Goal: Task Accomplishment & Management: Complete application form

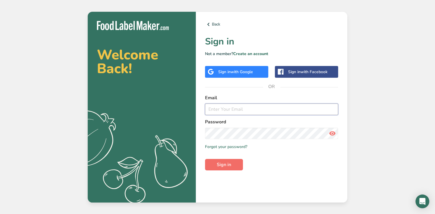
type input "[EMAIL_ADDRESS][DOMAIN_NAME]"
click at [227, 169] on button "Sign in" at bounding box center [224, 164] width 38 height 11
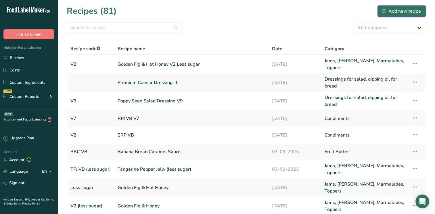
click at [401, 12] on div "Add new recipe" at bounding box center [401, 11] width 39 height 7
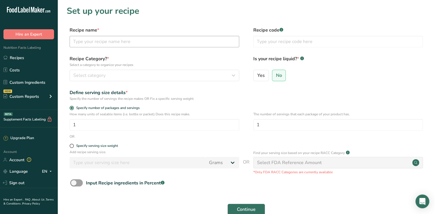
click at [86, 47] on div "Recipe name * Recipe code .a-a{fill:#347362;}.b-a{fill:#fff;}" at bounding box center [246, 39] width 359 height 24
click at [89, 40] on input "text" at bounding box center [155, 41] width 170 height 11
type input "Orange Citrus Marinade (emulsified)"
click at [260, 42] on input "text" at bounding box center [338, 41] width 170 height 11
type input "5"
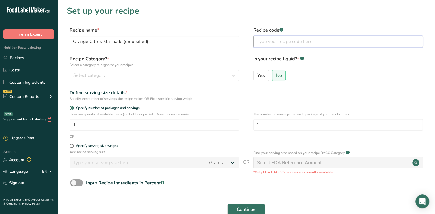
type input "F"
click at [266, 41] on input "25FWF03 (VB2)" at bounding box center [338, 41] width 170 height 11
click at [274, 41] on input "25FWF03 (VB2)" at bounding box center [338, 41] width 170 height 11
type input "25FWF03 (VB2)"
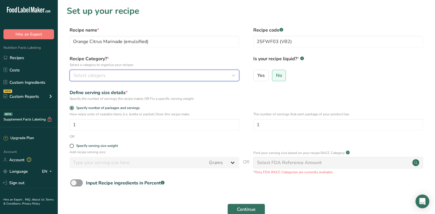
click at [97, 74] on span "Select category" at bounding box center [89, 75] width 32 height 7
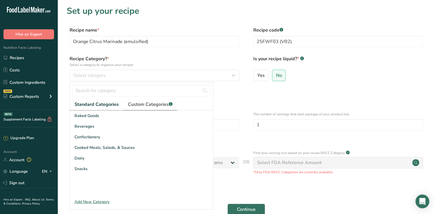
click at [136, 107] on span "Custom Categories .a-a{fill:#347362;}.b-a{fill:#fff;}" at bounding box center [150, 104] width 45 height 7
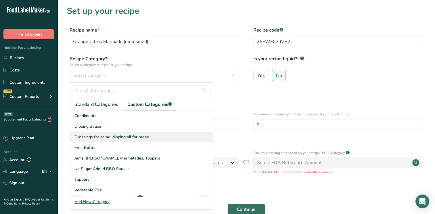
click at [103, 132] on div "Dressings for salad, dipping oil for bread" at bounding box center [141, 137] width 143 height 11
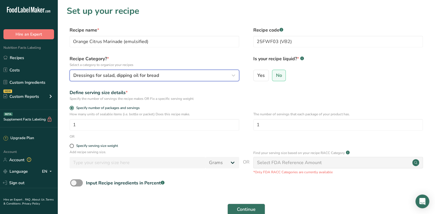
click at [166, 78] on div "Dressings for salad, dipping oil for bread" at bounding box center [152, 75] width 159 height 7
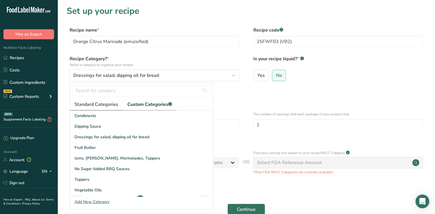
click at [97, 102] on span "Standard Categories" at bounding box center [96, 104] width 44 height 7
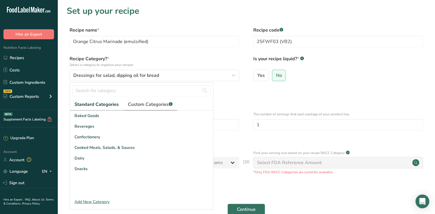
click at [148, 102] on span "Custom Categories .a-a{fill:#347362;}.b-a{fill:#fff;}" at bounding box center [150, 104] width 45 height 7
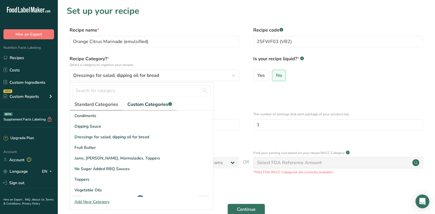
click at [102, 105] on span "Standard Categories" at bounding box center [96, 104] width 44 height 7
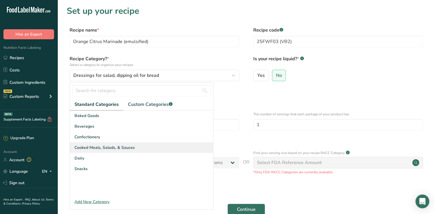
click at [102, 147] on span "Cooked Meals, Salads, & Sauces" at bounding box center [104, 148] width 60 height 6
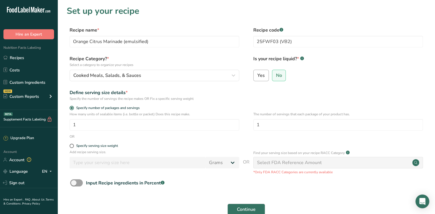
click at [260, 80] on label "Yes" at bounding box center [261, 75] width 16 height 11
click at [257, 77] on input "Yes" at bounding box center [255, 76] width 4 height 4
radio input "true"
radio input "false"
select select "22"
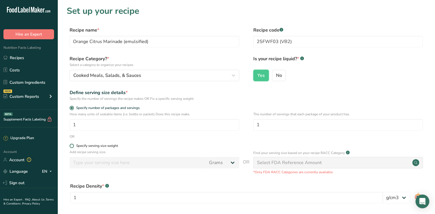
click at [81, 146] on div "Specify serving size weight" at bounding box center [97, 146] width 42 height 4
click at [73, 146] on input "Specify serving size weight" at bounding box center [72, 146] width 4 height 4
radio input "true"
radio input "false"
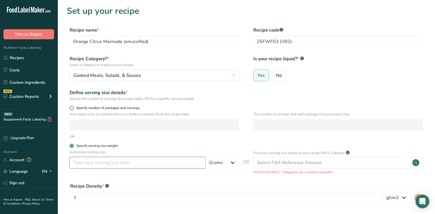
click at [86, 164] on input "number" at bounding box center [138, 162] width 136 height 11
type input "15"
click at [206, 183] on div "Recipe Density * .a-a{fill:#347362;}.b-a{fill:#fff;}" at bounding box center [226, 186] width 312 height 7
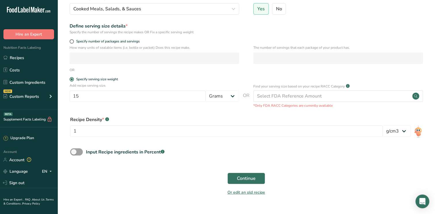
scroll to position [79, 0]
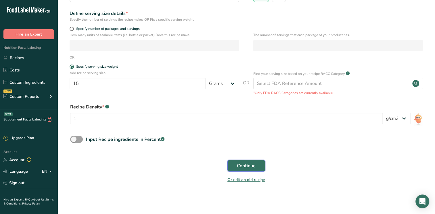
click at [243, 168] on span "Continue" at bounding box center [246, 166] width 19 height 7
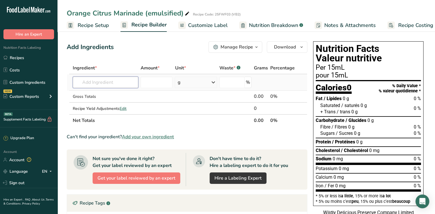
click at [112, 85] on input "text" at bounding box center [106, 82] width 66 height 11
type input "V"
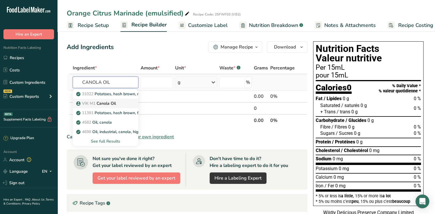
type input "CANOLA OIL"
click at [104, 104] on p "VIK M1 Canola Oil" at bounding box center [96, 104] width 39 height 6
type input "Canola Oil"
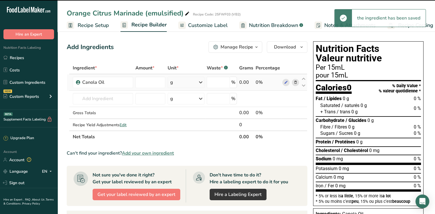
type input "0"
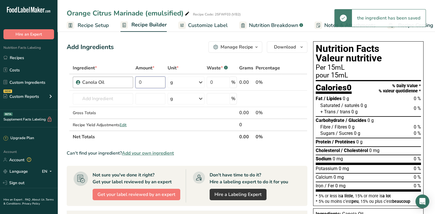
drag, startPoint x: 149, startPoint y: 84, endPoint x: 124, endPoint y: 85, distance: 25.0
click at [124, 85] on tr "Canola Oil 0 g Weight Units g kg mg See more Volume Units l Volume units requir…" at bounding box center [187, 82] width 240 height 16
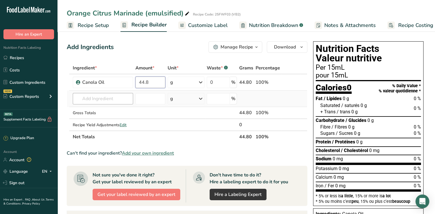
type input "44.8"
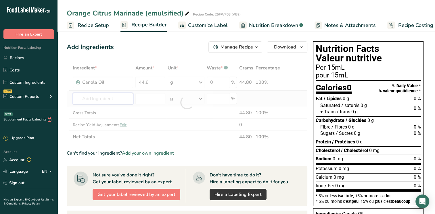
click at [107, 96] on div "Ingredient * Amount * Unit * Waste * .a-a{fill:#347362;}.b-a{fill:#fff;} Grams …" at bounding box center [187, 102] width 241 height 81
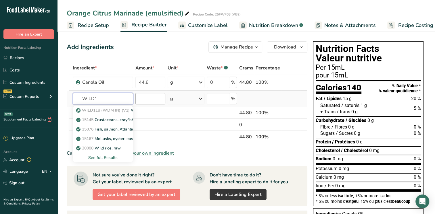
type input "WILD1"
click at [149, 99] on input "number" at bounding box center [150, 98] width 30 height 11
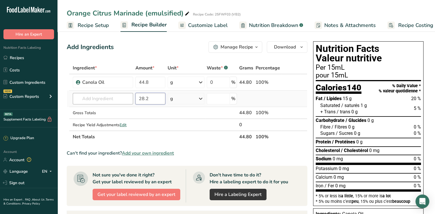
type input "28.2"
click at [96, 103] on input "text" at bounding box center [103, 98] width 60 height 11
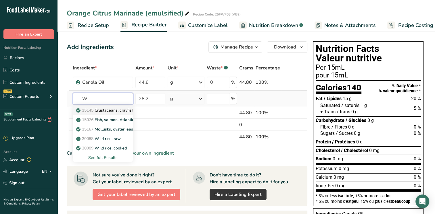
type input "W"
type input "WATER"
click at [105, 157] on div "See full Results" at bounding box center [102, 158] width 51 height 6
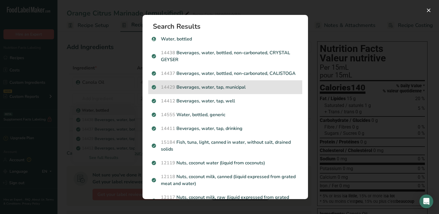
click at [217, 91] on p "14429 [GEOGRAPHIC_DATA], water, tap, municipal" at bounding box center [225, 87] width 147 height 7
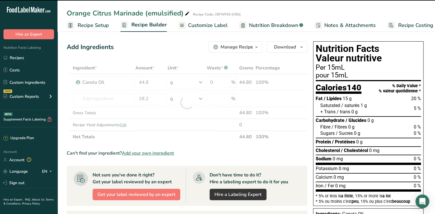
type input "0"
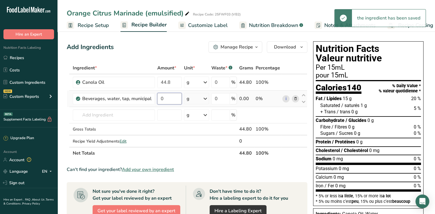
drag, startPoint x: 164, startPoint y: 99, endPoint x: 156, endPoint y: 97, distance: 8.2
click at [157, 97] on input "0" at bounding box center [169, 98] width 24 height 11
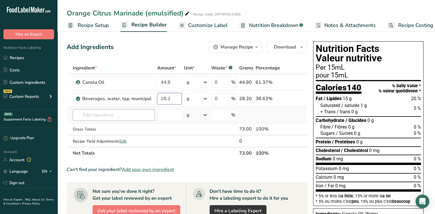
type input "28.2"
click at [123, 116] on div "Ingredient * Amount * Unit * Waste * .a-a{fill:#347362;}.b-a{fill:#fff;} Grams …" at bounding box center [187, 110] width 241 height 97
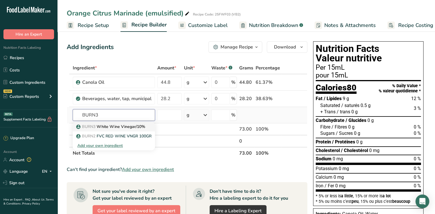
type input "BURN3"
click at [124, 129] on p "BURN3 White Wine Vinegar/10%" at bounding box center [111, 127] width 68 height 6
type input "White Wine Vinegar/10%"
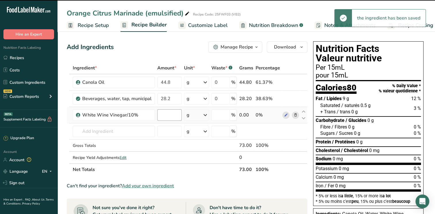
type input "0"
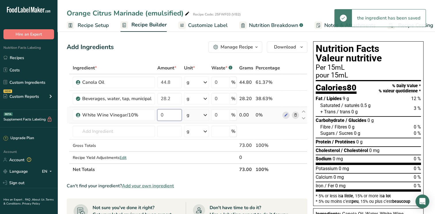
click at [166, 115] on input "0" at bounding box center [169, 114] width 24 height 11
drag, startPoint x: 166, startPoint y: 115, endPoint x: 151, endPoint y: 114, distance: 15.2
click at [151, 114] on tr "White Wine Vinegar/10% 0 g Weight Units g kg mg See more Volume Units l Volume …" at bounding box center [187, 115] width 240 height 16
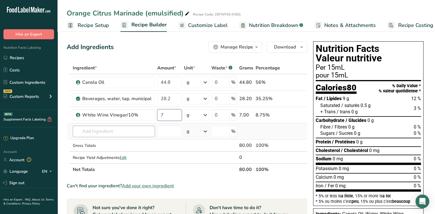
type input "7"
click at [121, 130] on div "Ingredient * Amount * Unit * Waste * .a-a{fill:#347362;}.b-a{fill:#fff;} Grams …" at bounding box center [187, 119] width 241 height 114
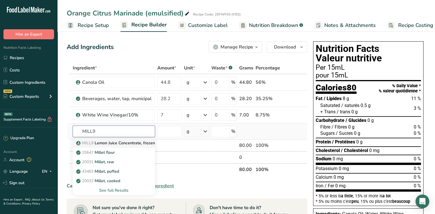
type input "MILL9"
click at [133, 145] on p "MILL9 Lemon Juice Concentrate, frozen cloudy 400GPL" at bounding box center [130, 143] width 107 height 6
type input "Lemon Juice Concentrate, frozen cloudy 400GPL"
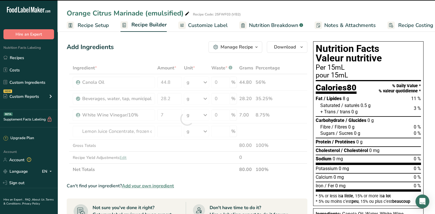
type input "0"
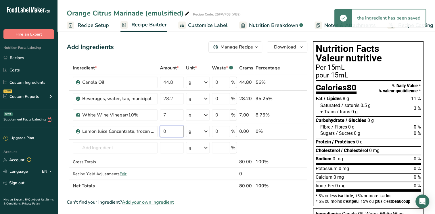
click at [163, 130] on input "0" at bounding box center [172, 131] width 24 height 11
drag, startPoint x: 163, startPoint y: 130, endPoint x: 205, endPoint y: 139, distance: 42.9
click at [205, 139] on tbody "Canola Oil 44.8 g Weight Units g kg mg See more Volume Units l Volume units req…" at bounding box center [187, 126] width 240 height 105
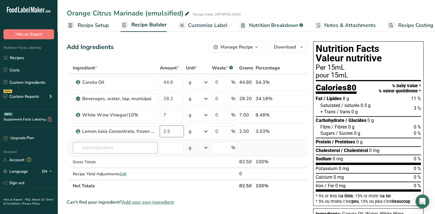
type input "2.5"
click at [110, 148] on div "Ingredient * Amount * Unit * Waste * .a-a{fill:#347362;}.b-a{fill:#fff;} Grams …" at bounding box center [187, 127] width 241 height 130
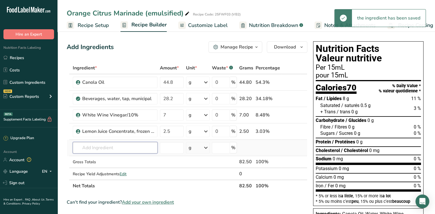
click at [110, 148] on input "text" at bounding box center [115, 147] width 85 height 11
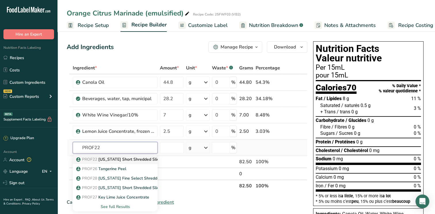
type input "PROF22"
click at [109, 158] on p "PROF22 [US_STATE] Short Shredded Sliced Frozen Orange Peel" at bounding box center [139, 160] width 124 height 6
type input "[US_STATE] Short Shredded Sliced Frozen Orange Peel"
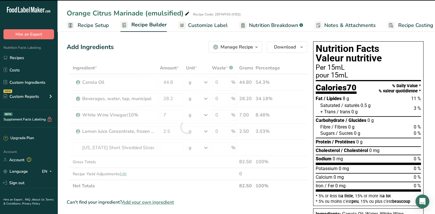
type input "0"
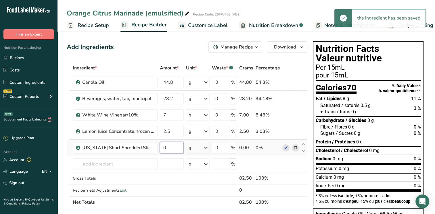
drag, startPoint x: 173, startPoint y: 151, endPoint x: 163, endPoint y: 148, distance: 10.7
click at [163, 149] on input "0" at bounding box center [172, 147] width 24 height 11
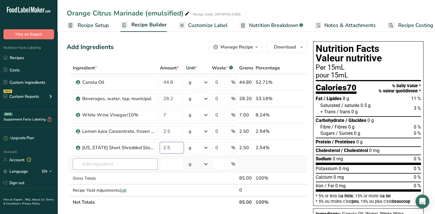
type input "2.5"
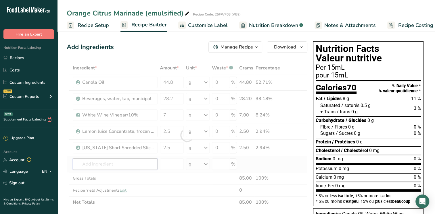
click at [111, 164] on div "Ingredient * Amount * Unit * Waste * .a-a{fill:#347362;}.b-a{fill:#fff;} Grams …" at bounding box center [187, 135] width 241 height 147
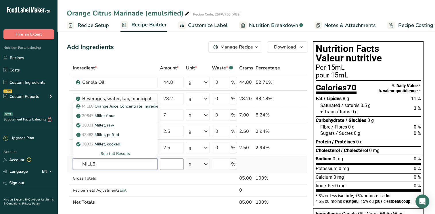
type input "MILL8"
click at [169, 164] on input "number" at bounding box center [172, 164] width 24 height 11
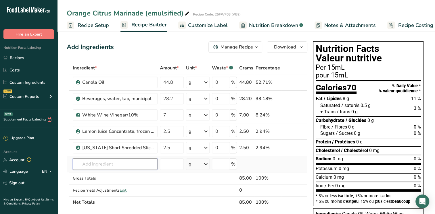
click at [120, 168] on input "text" at bounding box center [115, 164] width 85 height 11
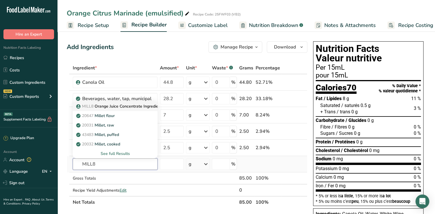
type input "MILL8"
click at [128, 109] on link "MILL8 Orange Juice Concentrate Ingredient Common Name Translate MILL8" at bounding box center [115, 106] width 85 height 9
type input "Orange Juice Concentrate Ingredient Common Name Translate MILL8"
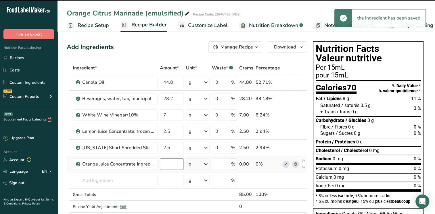
type input "0"
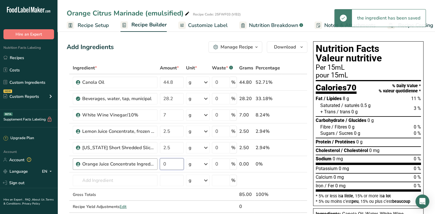
drag, startPoint x: 168, startPoint y: 166, endPoint x: 150, endPoint y: 164, distance: 17.9
click at [150, 164] on tr "Orange Juice Concentrate Ingredient Common Name Translate MILL8 0 g Weight Unit…" at bounding box center [187, 164] width 240 height 16
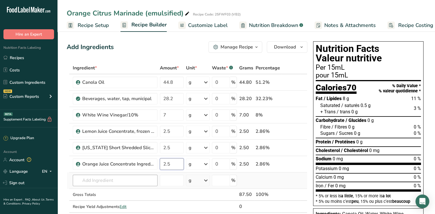
type input "2.5"
click at [110, 182] on div "Ingredient * Amount * Unit * Waste * .a-a{fill:#347362;}.b-a{fill:#fff;} Grams …" at bounding box center [187, 143] width 241 height 163
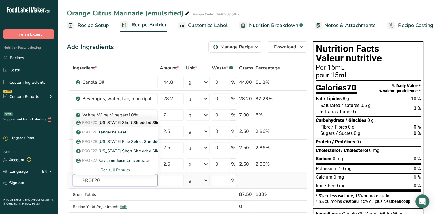
type input "PROF20"
click at [137, 125] on p "PROF20 [US_STATE] Short Shredded Sliced Frozen Lemon Peel" at bounding box center [138, 123] width 123 height 6
type input "[US_STATE] Short Shredded Sliced Frozen Lemon Peel"
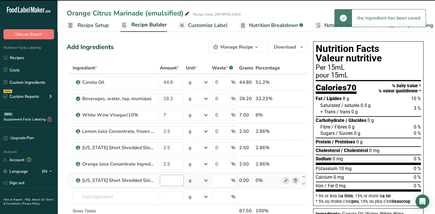
type input "0"
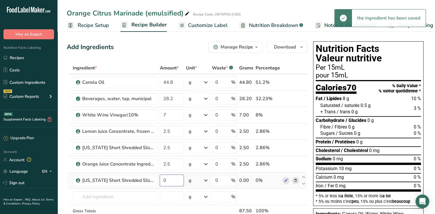
drag, startPoint x: 178, startPoint y: 181, endPoint x: 164, endPoint y: 181, distance: 13.5
click at [164, 181] on input "0" at bounding box center [172, 180] width 24 height 11
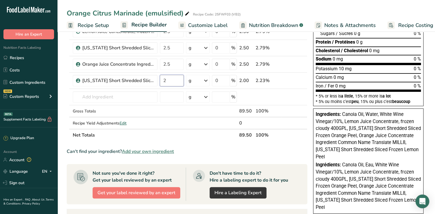
scroll to position [115, 0]
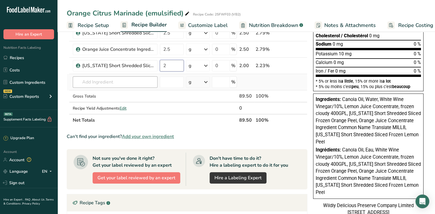
type input "2"
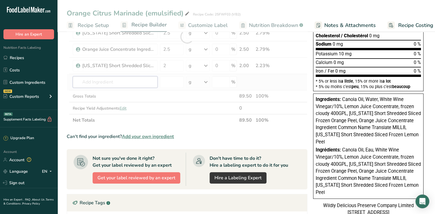
click at [108, 81] on div "Ingredient * Amount * Unit * Waste * .a-a{fill:#347362;}.b-a{fill:#fff;} Grams …" at bounding box center [187, 36] width 241 height 179
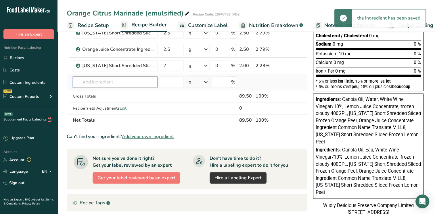
click at [108, 81] on input "text" at bounding box center [115, 81] width 85 height 11
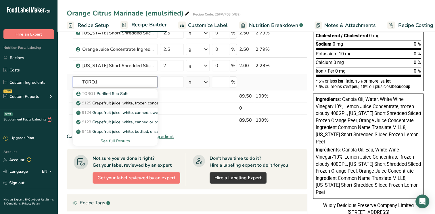
type input "TORO1"
click at [112, 99] on link "9125 Grapefruit juice, white, frozen concentrate, unsweetened, undiluted" at bounding box center [115, 103] width 85 height 9
type input "Grapefruit juice, white, frozen concentrate, unsweetened, undiluted"
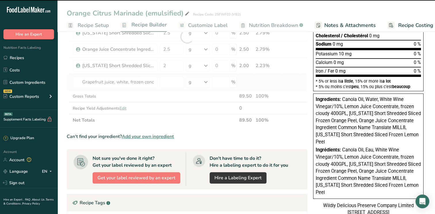
type input "0"
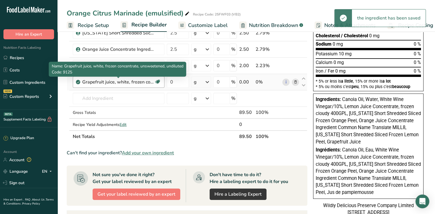
click at [149, 83] on div "Grapefruit juice, white, frozen concentrate, unsweetened, undiluted" at bounding box center [118, 82] width 72 height 7
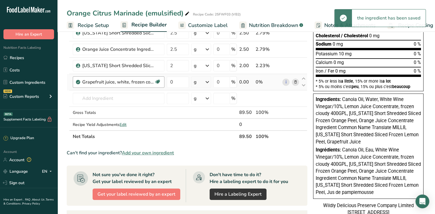
click at [145, 80] on div "Grapefruit juice, white, frozen concentrate, unsweetened, undiluted" at bounding box center [118, 82] width 72 height 7
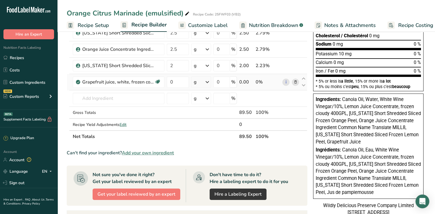
click at [297, 81] on icon at bounding box center [295, 82] width 4 height 6
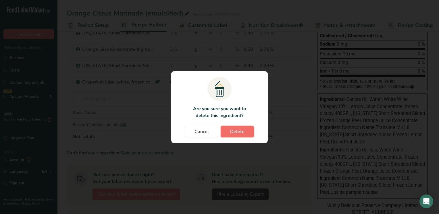
click at [237, 133] on span "Delete" at bounding box center [237, 131] width 14 height 7
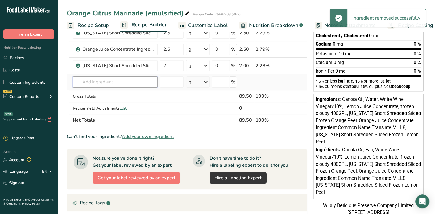
click at [102, 86] on input "text" at bounding box center [115, 81] width 85 height 11
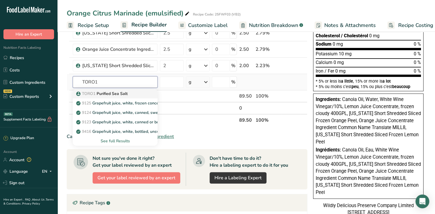
type input "TORO1"
click at [106, 96] on p "TORO1 Purified Sea Salt" at bounding box center [102, 94] width 50 height 6
type input "Purified Sea Salt"
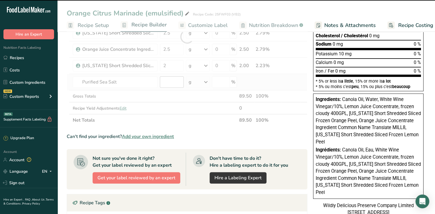
type input "0"
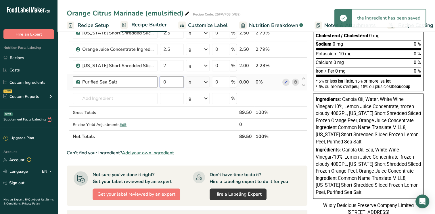
drag, startPoint x: 170, startPoint y: 80, endPoint x: 157, endPoint y: 81, distance: 13.2
click at [157, 81] on tr "Purified Sea Salt 0 g Weight Units g kg mg See more Volume Units l Volume units…" at bounding box center [187, 82] width 240 height 16
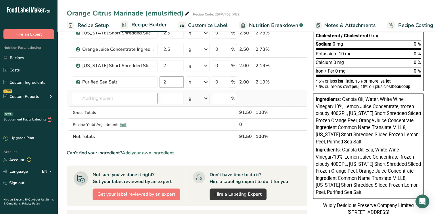
type input "2"
click at [115, 96] on div "Ingredient * Amount * Unit * Waste * .a-a{fill:#347362;}.b-a{fill:#fff;} Grams …" at bounding box center [187, 45] width 241 height 196
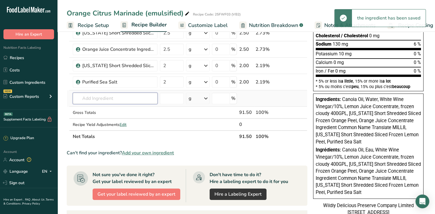
click at [115, 96] on input "text" at bounding box center [115, 98] width 85 height 11
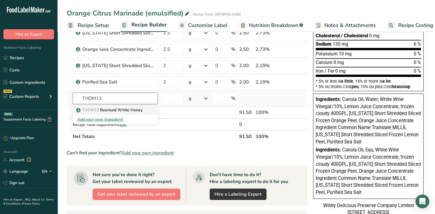
type input "THOM13"
click at [119, 109] on p "THOM13 Beemaid White Honey" at bounding box center [109, 110] width 65 height 6
type input "Beemaid White Honey"
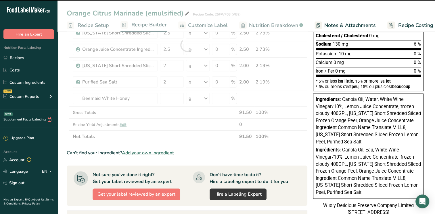
type input "0"
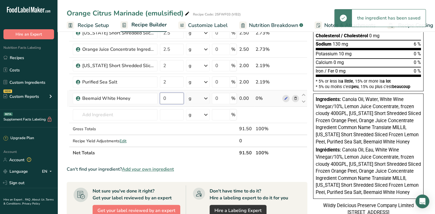
drag, startPoint x: 168, startPoint y: 97, endPoint x: 160, endPoint y: 97, distance: 7.8
click at [160, 97] on input "0" at bounding box center [172, 98] width 24 height 11
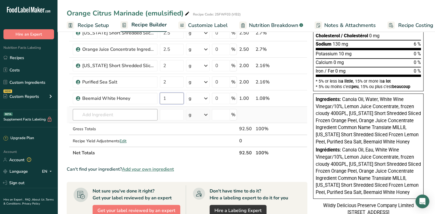
type input "1"
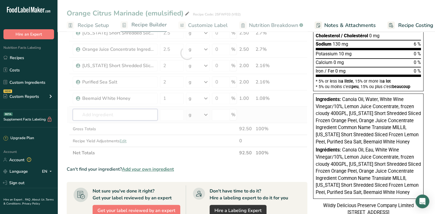
click at [113, 113] on div "Ingredient * Amount * Unit * Waste * .a-a{fill:#347362;}.b-a{fill:#fff;} Grams …" at bounding box center [187, 53] width 241 height 212
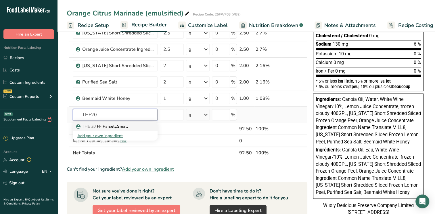
type input "THE20"
click at [115, 127] on p "THE 20 FF Parsely,Small" at bounding box center [102, 127] width 50 height 6
type input "FF Parsely,Small"
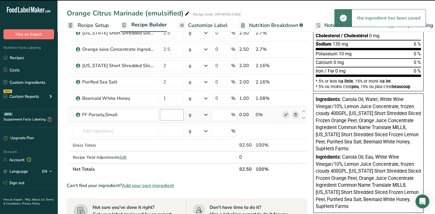
type input "0"
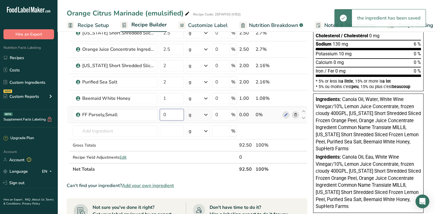
drag, startPoint x: 170, startPoint y: 114, endPoint x: 162, endPoint y: 114, distance: 7.8
click at [162, 114] on input "0" at bounding box center [172, 114] width 24 height 11
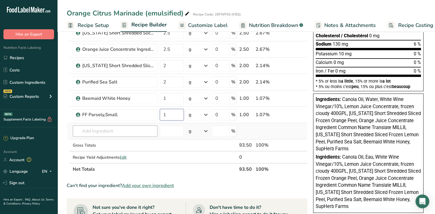
type input "1"
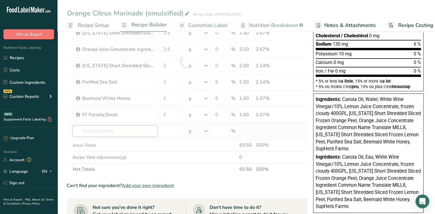
click at [86, 132] on div "Ingredient * Amount * Unit * Waste * .a-a{fill:#347362;}.b-a{fill:#fff;} Grams …" at bounding box center [187, 61] width 241 height 228
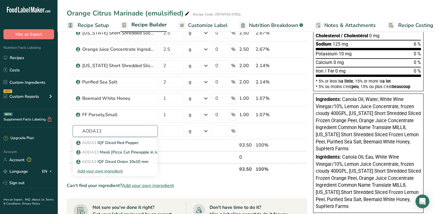
drag, startPoint x: 107, startPoint y: 130, endPoint x: 38, endPoint y: 125, distance: 69.1
click at [38, 125] on div ".a-20{fill:#fff;} Hire an Expert Nutrition Facts Labeling Recipes Costs Custom …" at bounding box center [217, 132] width 435 height 494
type input "AODA12"
click at [116, 171] on div "Add your own ingredient" at bounding box center [115, 171] width 76 height 6
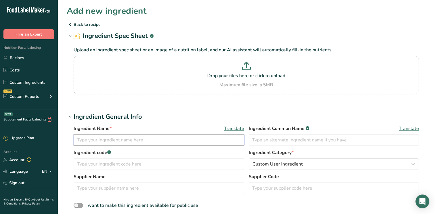
click at [87, 135] on input "text" at bounding box center [159, 140] width 170 height 11
drag, startPoint x: 90, startPoint y: 138, endPoint x: 66, endPoint y: 139, distance: 24.2
paste input "IQF chopped basil."
click at [88, 141] on input "IQF chopped basil" at bounding box center [159, 140] width 170 height 11
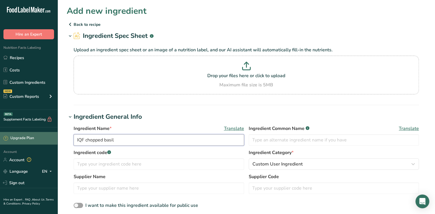
drag, startPoint x: 105, startPoint y: 139, endPoint x: 24, endPoint y: 144, distance: 81.8
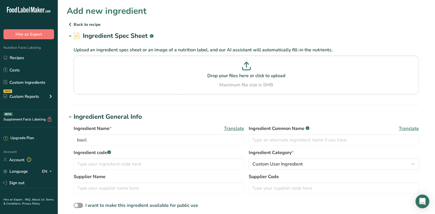
click at [111, 133] on div "Ingredient Name * Translate basil" at bounding box center [159, 135] width 170 height 21
click at [105, 135] on input "basil" at bounding box center [159, 140] width 170 height 11
paste input "IQF chopped"
drag, startPoint x: 76, startPoint y: 139, endPoint x: 79, endPoint y: 141, distance: 3.9
click at [79, 141] on input "basil IQF chopped" at bounding box center [159, 140] width 170 height 11
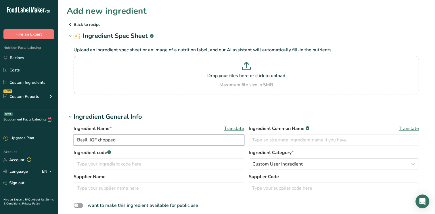
drag, startPoint x: 101, startPoint y: 141, endPoint x: 98, endPoint y: 140, distance: 2.9
click at [98, 140] on input "Basil IQF chopped" at bounding box center [159, 140] width 170 height 11
type input "Basil IQF Chopped"
click at [253, 142] on input "text" at bounding box center [334, 140] width 170 height 11
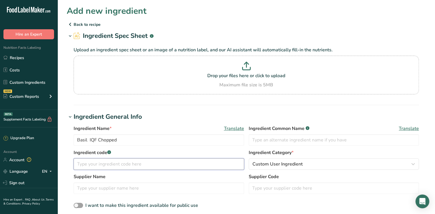
click at [129, 161] on input "text" at bounding box center [159, 164] width 170 height 11
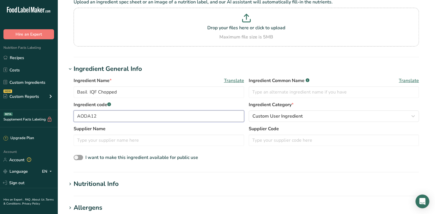
scroll to position [115, 0]
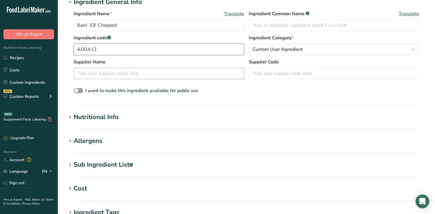
type input "AODA12"
click at [108, 74] on input "text" at bounding box center [159, 73] width 170 height 11
type input "AODA"
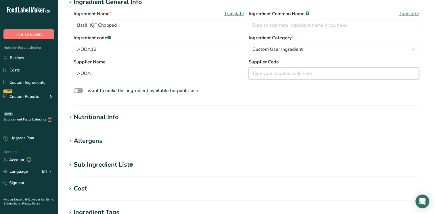
click at [261, 75] on input "text" at bounding box center [334, 73] width 170 height 11
click at [83, 120] on div "Nutritional Info" at bounding box center [96, 117] width 45 height 9
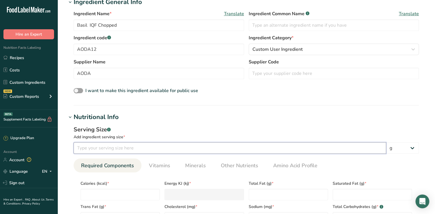
click at [91, 148] on input "number" at bounding box center [230, 148] width 312 height 11
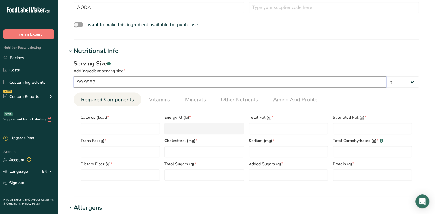
scroll to position [201, 0]
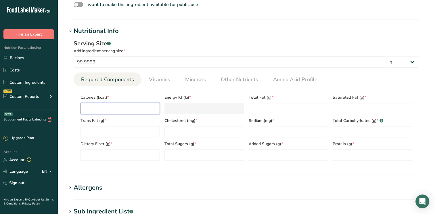
click at [85, 108] on input "number" at bounding box center [119, 108] width 79 height 11
drag, startPoint x: 101, startPoint y: 61, endPoint x: 67, endPoint y: 59, distance: 34.6
click at [67, 59] on div "Serving Size .a-a{fill:#347362;}.b-a{fill:#fff;} Add ingredient serving size * …" at bounding box center [246, 102] width 359 height 133
type input "4"
click at [103, 107] on input "number" at bounding box center [119, 108] width 79 height 11
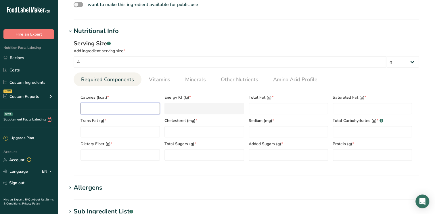
type input "2"
type KJ "8.4"
type input "2"
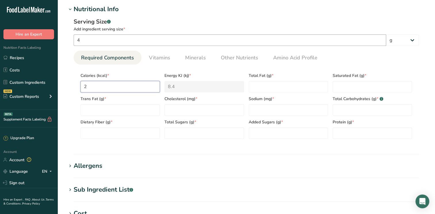
scroll to position [287, 0]
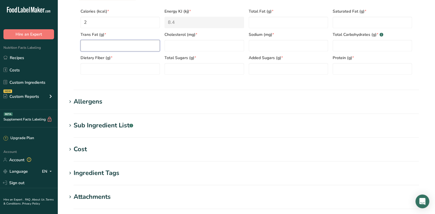
click at [104, 48] on Fat "number" at bounding box center [119, 45] width 79 height 11
type Fat "0"
click at [108, 64] on Fiber "number" at bounding box center [119, 68] width 79 height 11
type Fiber "0"
click at [181, 47] on input "number" at bounding box center [203, 45] width 79 height 11
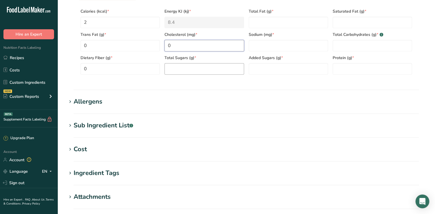
type input "0"
click at [187, 66] on Sugars "number" at bounding box center [203, 68] width 79 height 11
type Sugars "0"
click at [265, 22] on Fat "number" at bounding box center [288, 22] width 79 height 11
type Fat "0"
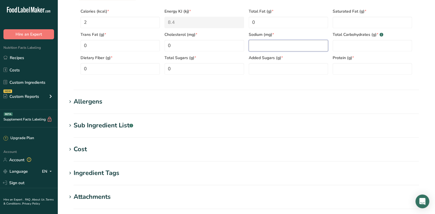
click at [271, 41] on input "number" at bounding box center [288, 45] width 79 height 11
type input "0"
click at [275, 72] on Sugars "number" at bounding box center [288, 68] width 79 height 11
type Sugars "0"
click at [340, 21] on Fat "number" at bounding box center [372, 22] width 79 height 11
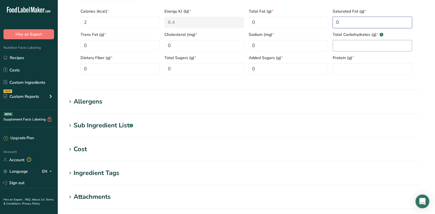
type Fat "0"
click at [339, 43] on Carbohydrates "number" at bounding box center [372, 45] width 79 height 11
type Carbohydrates "0"
click at [344, 68] on input "number" at bounding box center [372, 68] width 79 height 11
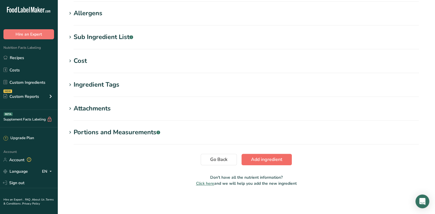
type input "0"
click at [266, 161] on span "Add ingredient" at bounding box center [266, 159] width 31 height 7
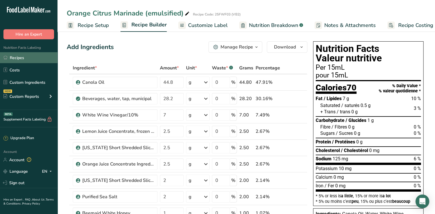
click at [14, 59] on link "Recipes" at bounding box center [28, 57] width 57 height 11
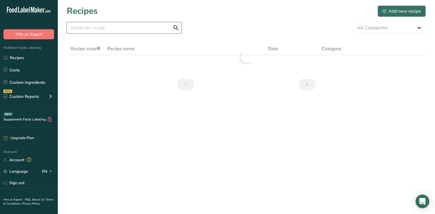
click at [102, 27] on input "text" at bounding box center [124, 27] width 115 height 11
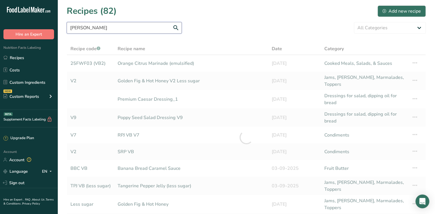
type input "J"
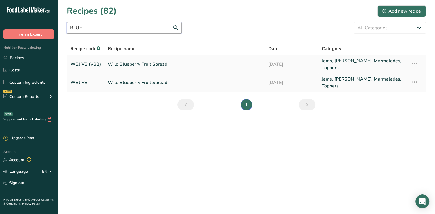
type input "BLUE"
click at [135, 65] on link "Wild Blueberry Fruit Spread" at bounding box center [184, 64] width 153 height 14
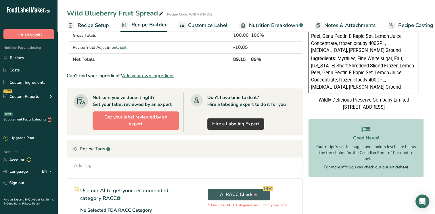
scroll to position [137, 0]
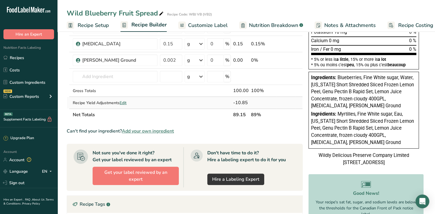
click at [123, 102] on span "Edit" at bounding box center [123, 102] width 7 height 5
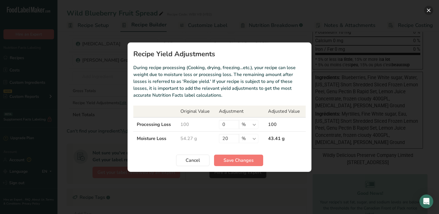
click at [429, 9] on button "Recipe yield modal" at bounding box center [428, 10] width 9 height 9
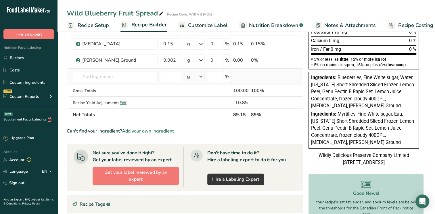
drag, startPoint x: 15, startPoint y: 57, endPoint x: 131, endPoint y: 69, distance: 117.0
click at [15, 57] on link "Recipes" at bounding box center [28, 57] width 57 height 11
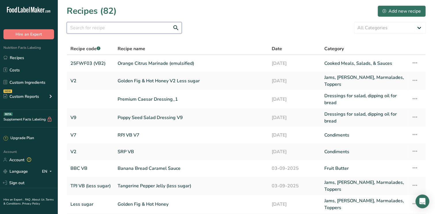
click at [109, 29] on input "text" at bounding box center [124, 27] width 115 height 11
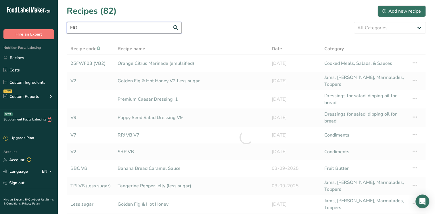
type input "FIG"
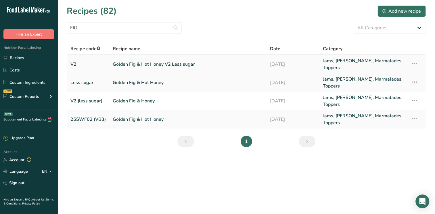
click at [149, 66] on link "Golden Fig & Hot Honey V2 Less sugar" at bounding box center [188, 64] width 150 height 14
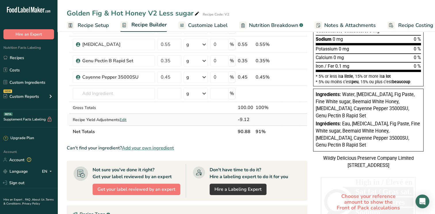
scroll to position [115, 0]
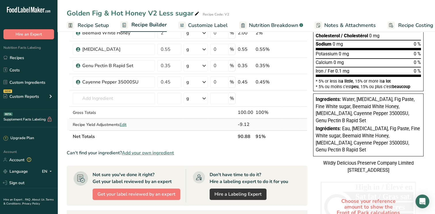
click at [128, 124] on div "Recipe Yield Adjustments Edit" at bounding box center [114, 125] width 82 height 6
click at [125, 125] on span "Edit" at bounding box center [123, 124] width 7 height 5
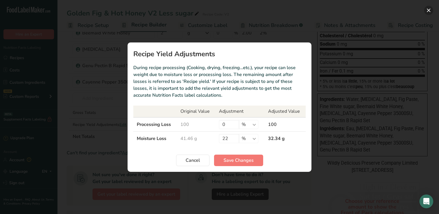
click at [426, 9] on button "Recipe yield modal" at bounding box center [428, 10] width 9 height 9
